Goal: Task Accomplishment & Management: Use online tool/utility

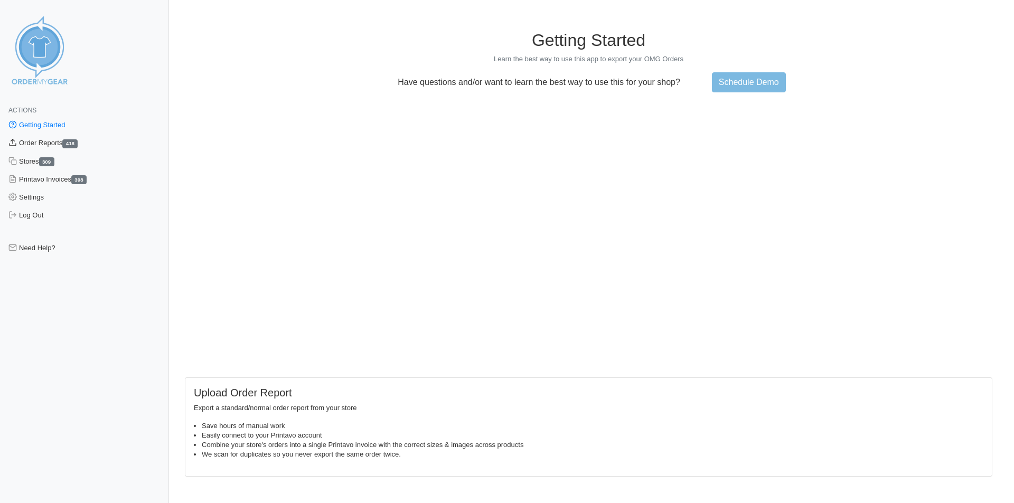
click at [62, 147] on link "Order Reports 418" at bounding box center [84, 143] width 169 height 18
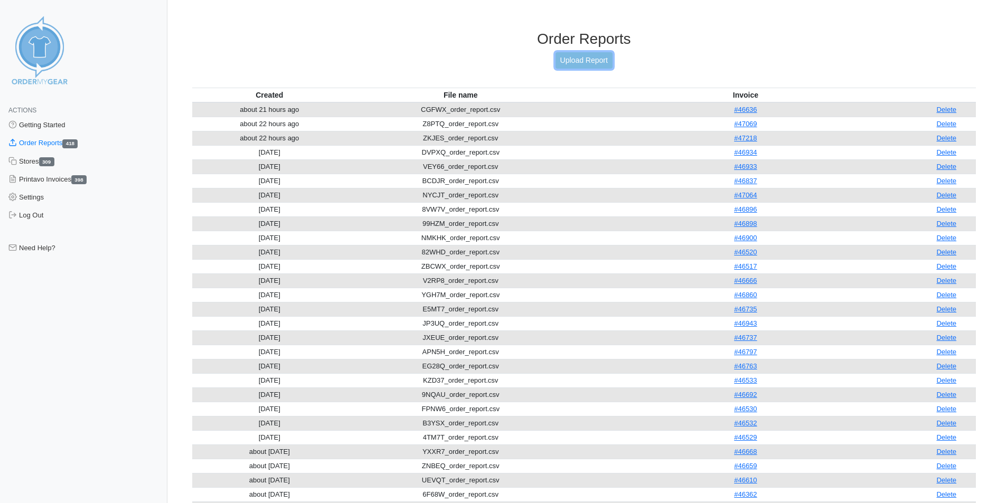
click at [577, 58] on link "Upload Report" at bounding box center [583, 60] width 57 height 16
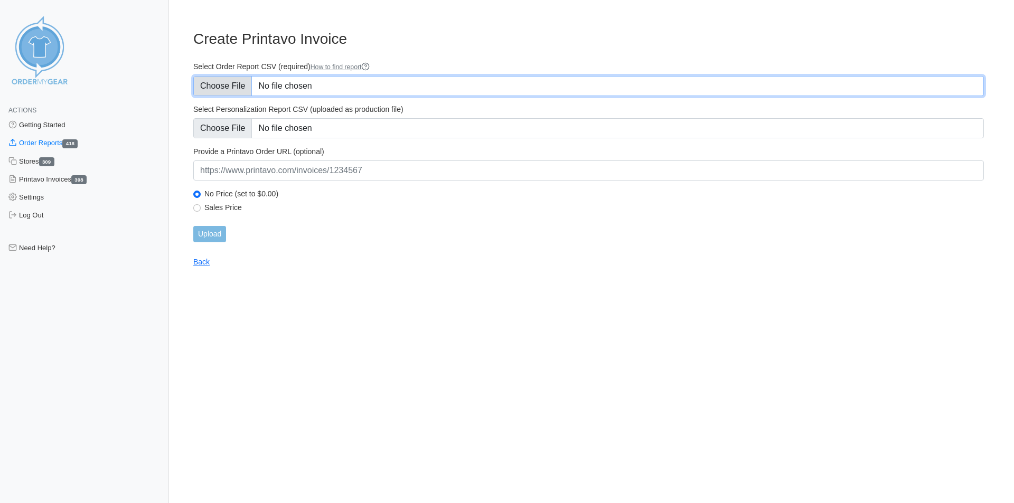
click at [243, 86] on input "Select Order Report CSV (required) How to find report" at bounding box center [588, 86] width 790 height 20
type input "C:\fakepath\CGFWX_order_report (1).csv"
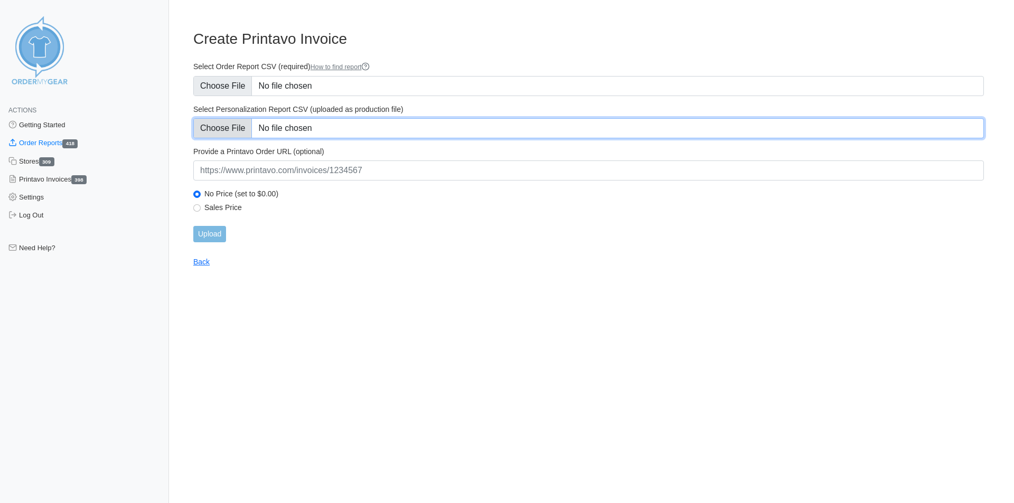
click at [240, 130] on input "Select Personalization Report CSV (uploaded as production file)" at bounding box center [588, 128] width 790 height 20
type input "C:\fakepath\CGFWX_personalization_report (1).csv"
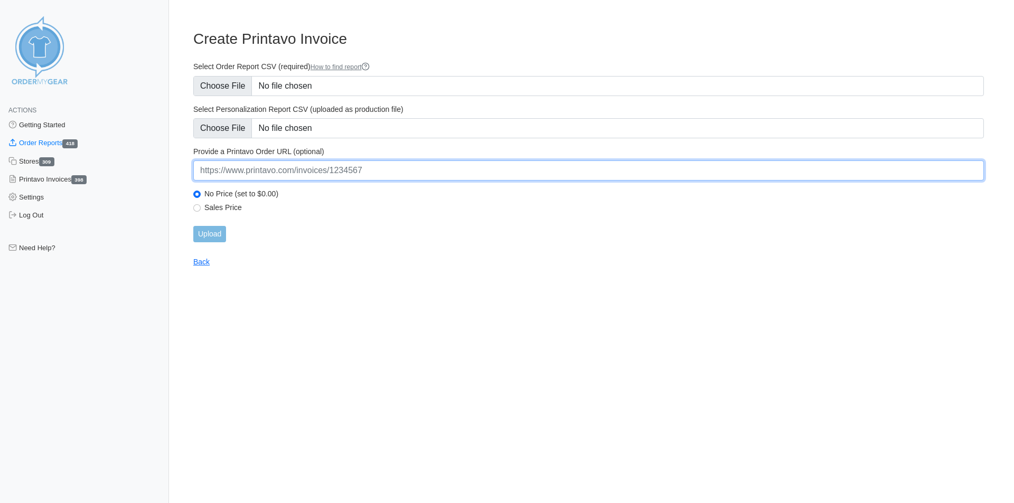
click at [428, 176] on input "url" at bounding box center [588, 171] width 790 height 20
paste input "[URL][DOMAIN_NAME]"
type input "[URL][DOMAIN_NAME]"
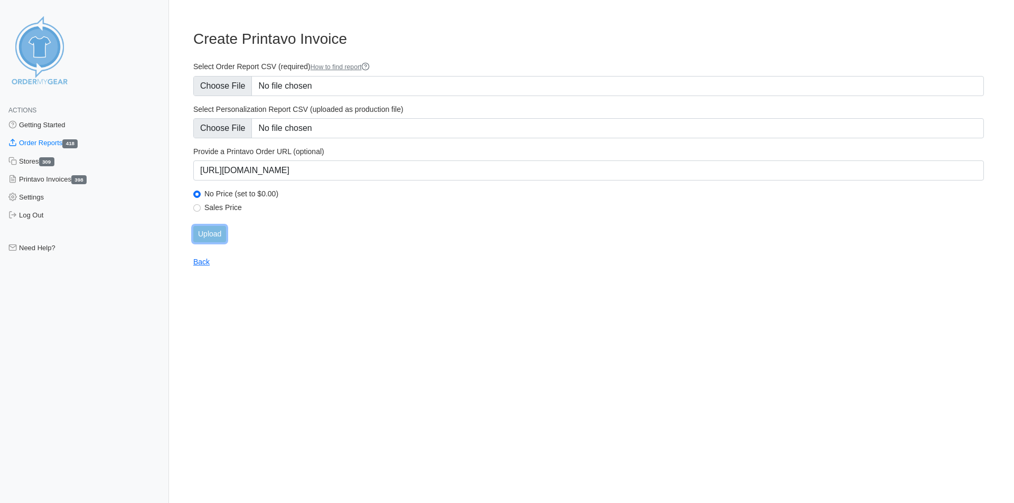
click at [224, 231] on input "Upload" at bounding box center [209, 234] width 33 height 16
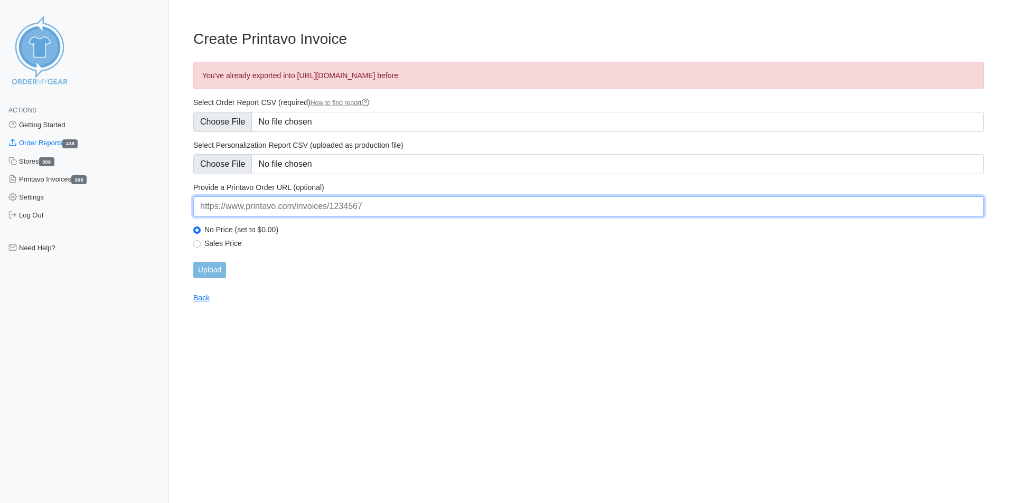
click at [425, 210] on input "url" at bounding box center [588, 206] width 790 height 20
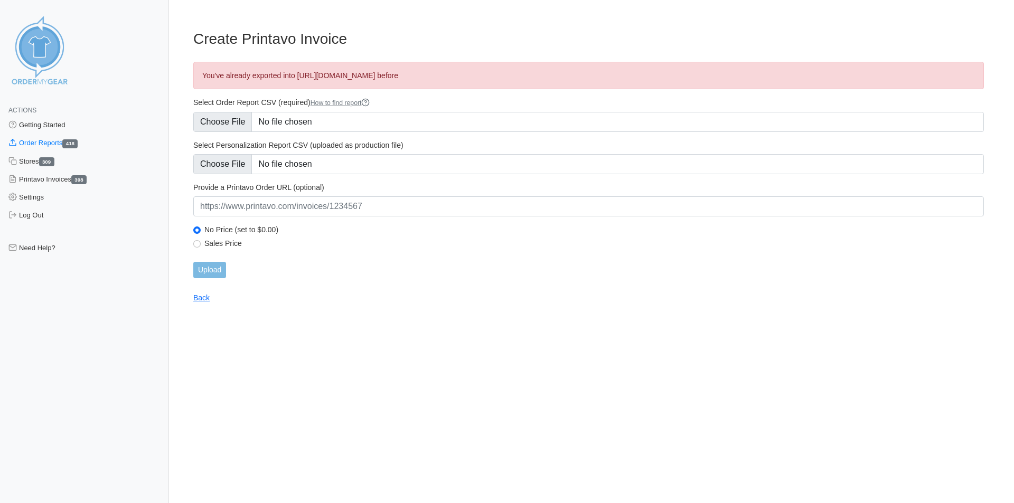
drag, startPoint x: 429, startPoint y: 360, endPoint x: 426, endPoint y: 353, distance: 7.6
click at [428, 320] on html "Actions Getting Started Order Reports 418 Stores 309 Printavo Invoices 398 Sett…" at bounding box center [507, 160] width 1014 height 320
